Goal: Use online tool/utility: Utilize a website feature to perform a specific function

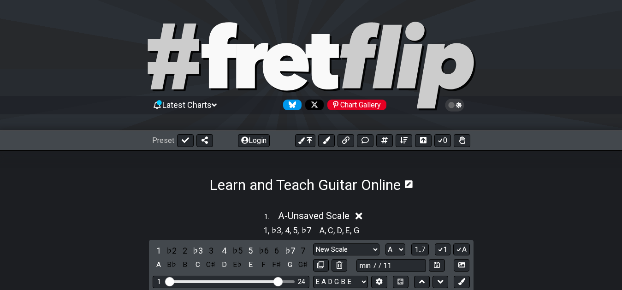
select select "New Scale"
select select "A"
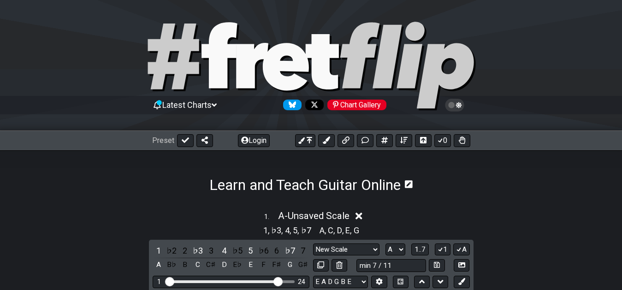
select select "A"
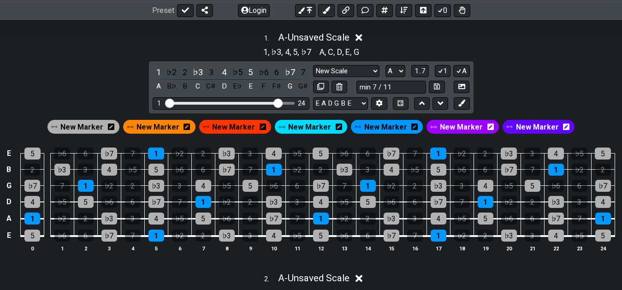
scroll to position [141, 0]
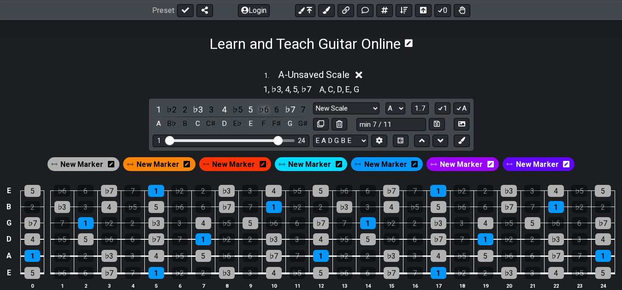
click at [264, 115] on div "♭6" at bounding box center [264, 109] width 12 height 12
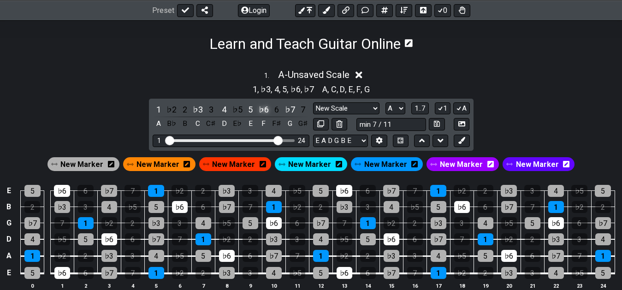
click at [264, 115] on div "♭6" at bounding box center [264, 109] width 12 height 12
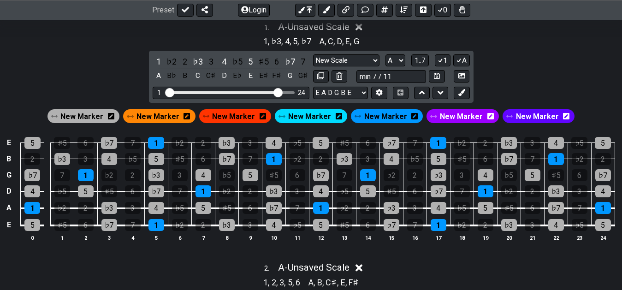
scroll to position [188, 0]
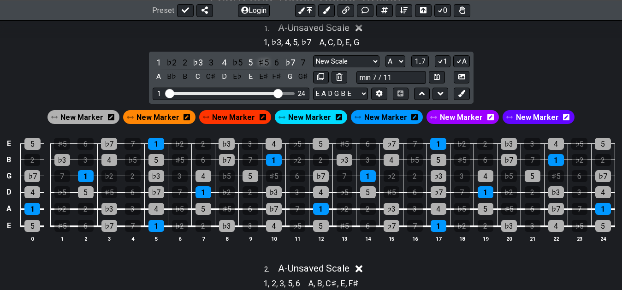
click at [263, 66] on div "♯5" at bounding box center [264, 62] width 12 height 12
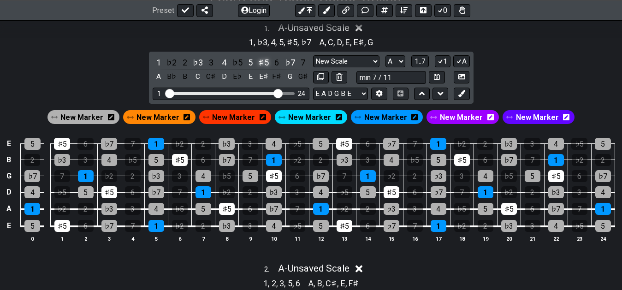
click at [263, 66] on div "♯5" at bounding box center [264, 62] width 12 height 12
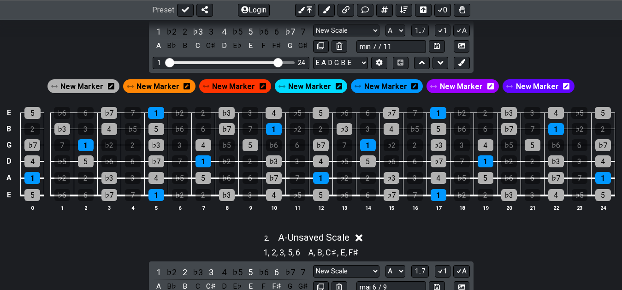
scroll to position [235, 0]
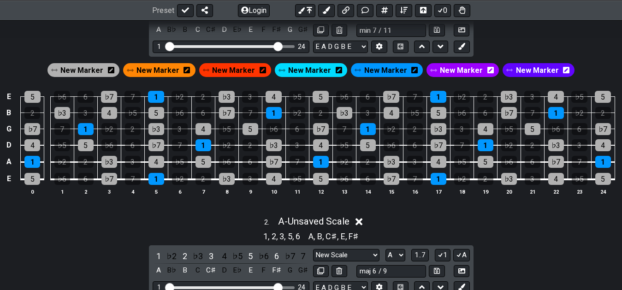
click at [212, 219] on div "2 . A - Unsaved Scale" at bounding box center [311, 219] width 622 height 18
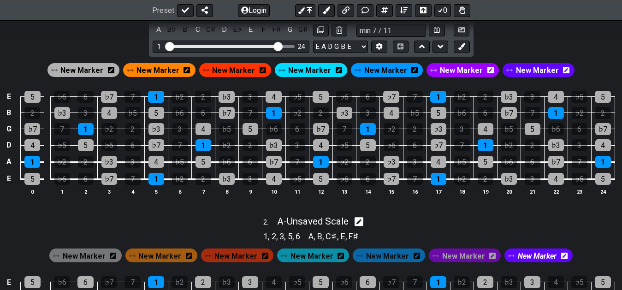
click at [431, 228] on div "1 , 2 , 3 , 5 , 6 A , B , C♯ , E , F♯" at bounding box center [311, 235] width 622 height 15
click at [382, 225] on div "2 . A - Unsaved Scale" at bounding box center [311, 219] width 622 height 18
select select "A"
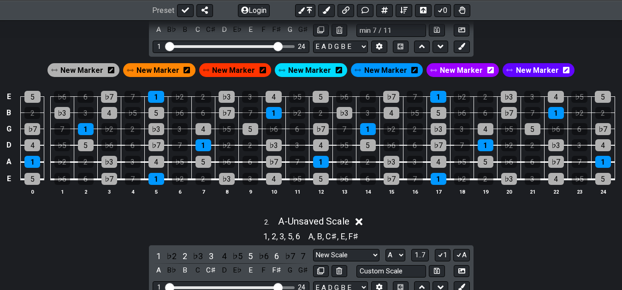
click at [250, 225] on div "2 . A - Unsaved Scale" at bounding box center [311, 219] width 622 height 18
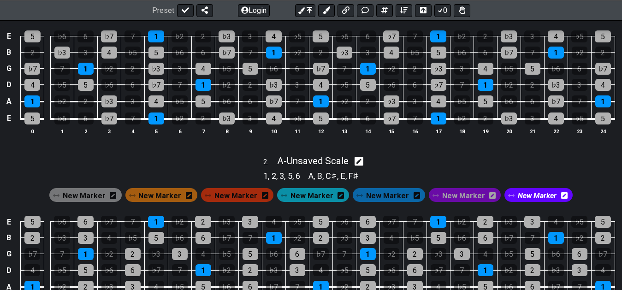
scroll to position [329, 0]
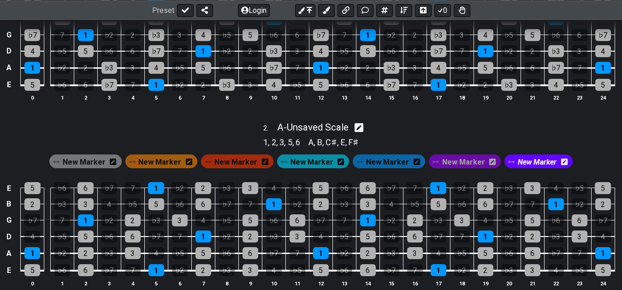
click at [360, 127] on icon at bounding box center [358, 127] width 9 height 9
select select "A"
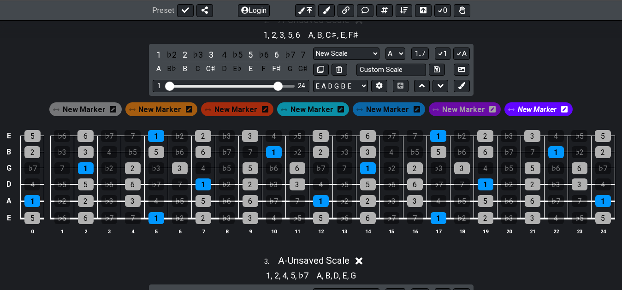
scroll to position [423, 0]
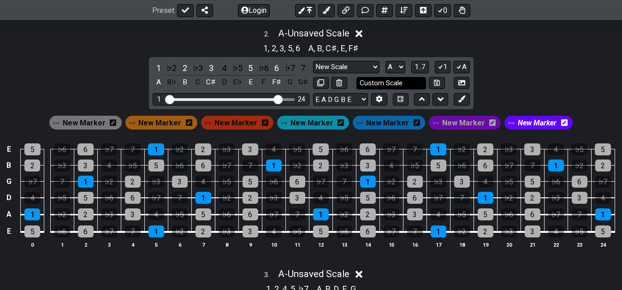
click at [385, 83] on input "Custom Scale" at bounding box center [391, 83] width 70 height 12
type input "maj 6 / 9"
click at [563, 61] on div "2 . A - Unsaved Scale 1 , 2 , 3 , 5 , 6 A , B , C♯ , E , F♯ 1 ♭2 2 ♭3 3 4 ♭5 5 …" at bounding box center [311, 141] width 622 height 239
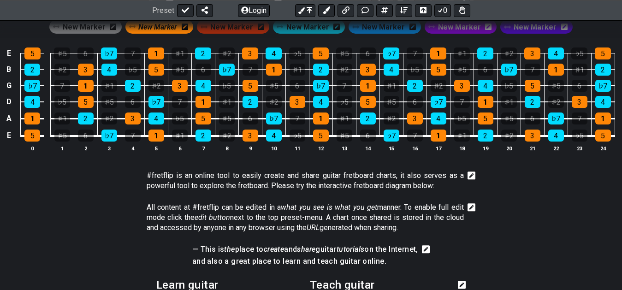
scroll to position [1477, 0]
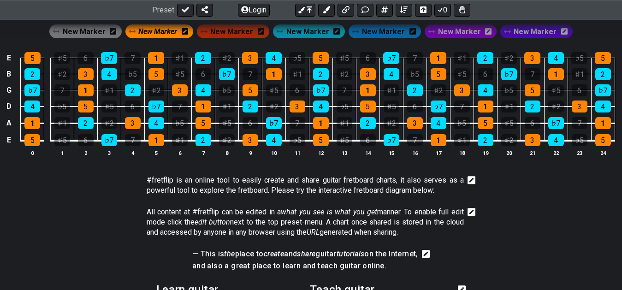
click at [469, 182] on icon at bounding box center [471, 180] width 8 height 8
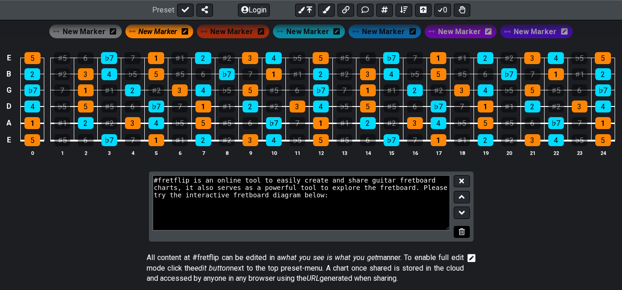
click at [459, 235] on icon at bounding box center [461, 231] width 6 height 7
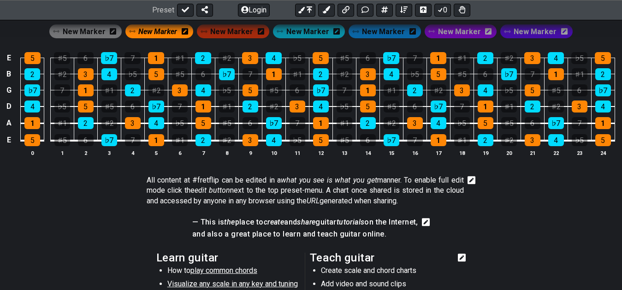
click at [472, 180] on icon at bounding box center [471, 180] width 8 height 8
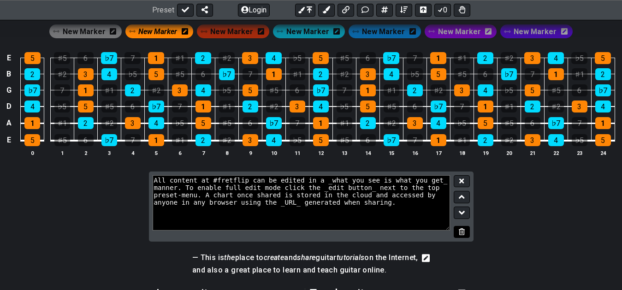
click at [463, 230] on icon at bounding box center [461, 231] width 6 height 7
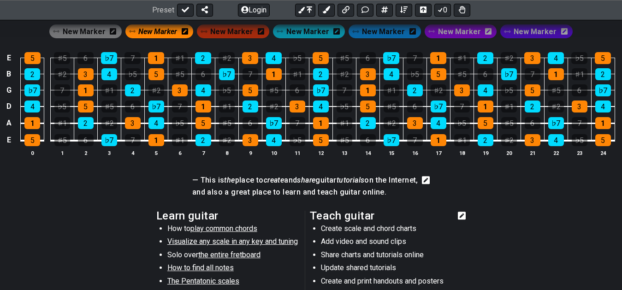
click at [430, 181] on icon at bounding box center [426, 180] width 8 height 9
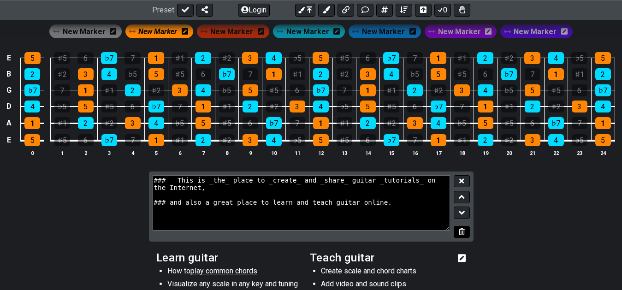
click at [458, 237] on button at bounding box center [461, 232] width 16 height 12
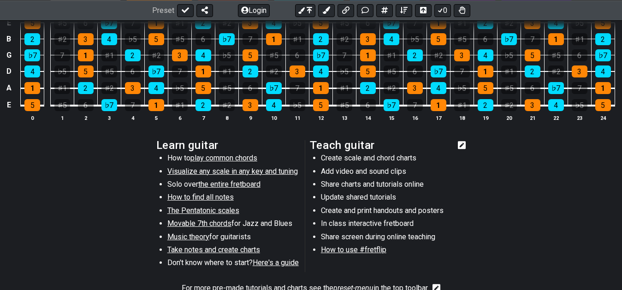
scroll to position [1524, 0]
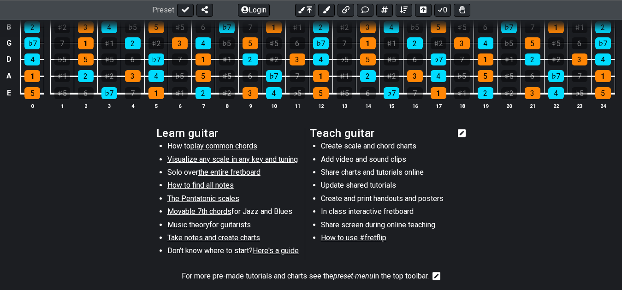
click at [461, 135] on icon at bounding box center [461, 133] width 8 height 8
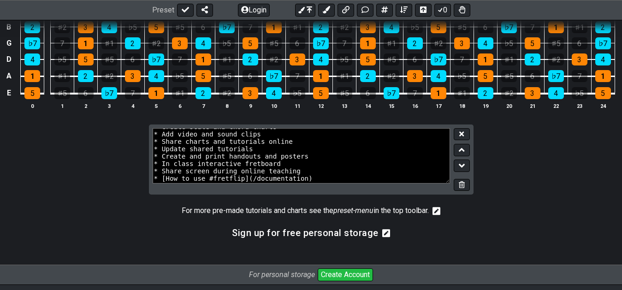
scroll to position [96, 0]
click at [463, 187] on icon at bounding box center [461, 184] width 6 height 7
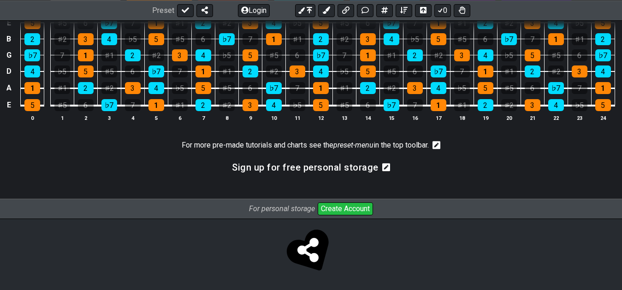
click at [440, 144] on icon at bounding box center [436, 145] width 8 height 8
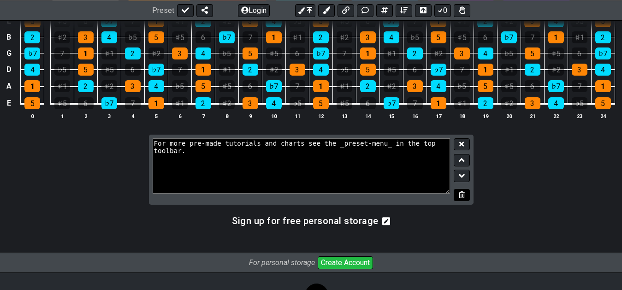
click at [462, 196] on icon at bounding box center [461, 194] width 6 height 7
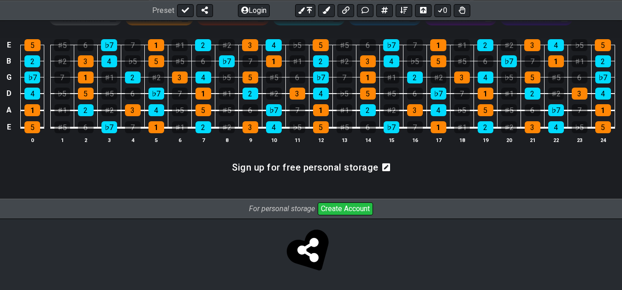
scroll to position [1491, 0]
click at [387, 164] on icon at bounding box center [386, 167] width 8 height 8
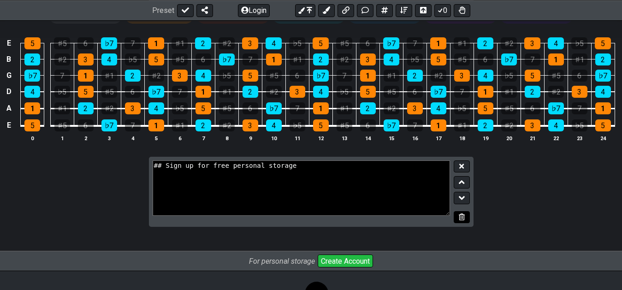
click at [465, 221] on button at bounding box center [461, 217] width 16 height 12
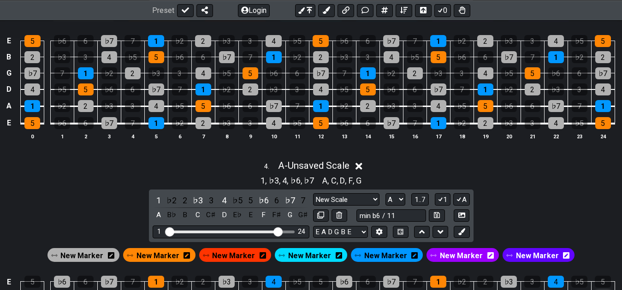
scroll to position [799, 0]
